Goal: Check status: Check status

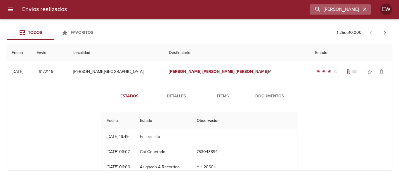
click at [367, 11] on icon "button" at bounding box center [365, 9] width 6 height 6
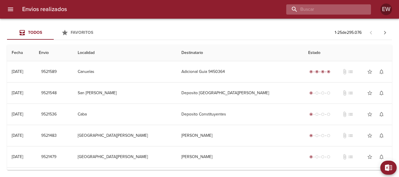
click at [329, 11] on input "buscar" at bounding box center [323, 9] width 75 height 10
paste input "ESTABLECIMIENTO [PERSON_NAME]"
type input "ESTABLECIMIENTO [PERSON_NAME]"
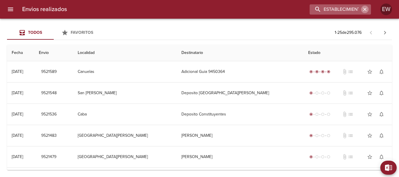
click at [362, 11] on icon "button" at bounding box center [365, 9] width 6 height 6
paste input "[PERSON_NAME] [PERSON_NAME] Ruartes"
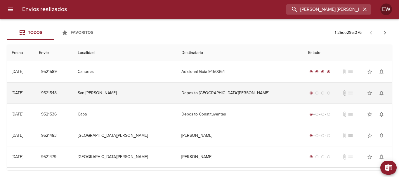
scroll to position [0, 7]
type input "[PERSON_NAME] [PERSON_NAME] Ruartes"
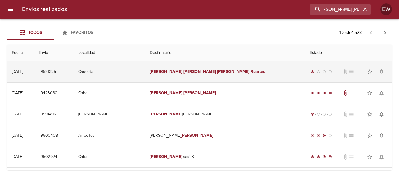
scroll to position [0, 0]
click at [251, 71] on em "Ruartes" at bounding box center [258, 71] width 15 height 5
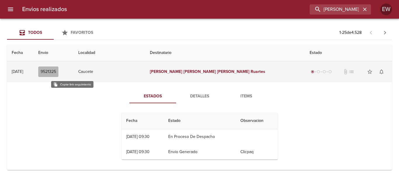
click at [56, 73] on span "9521325" at bounding box center [48, 71] width 15 height 7
